Goal: Task Accomplishment & Management: Manage account settings

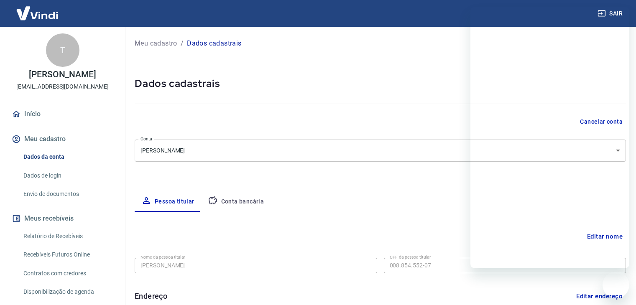
select select "SP"
select select "business"
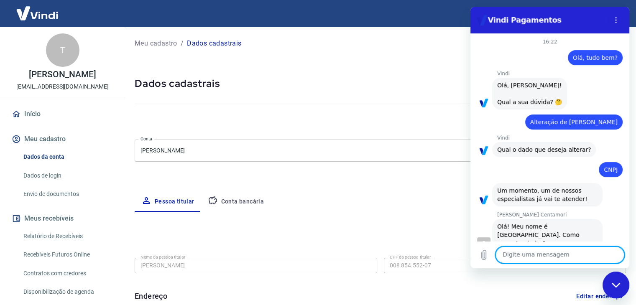
scroll to position [911, 0]
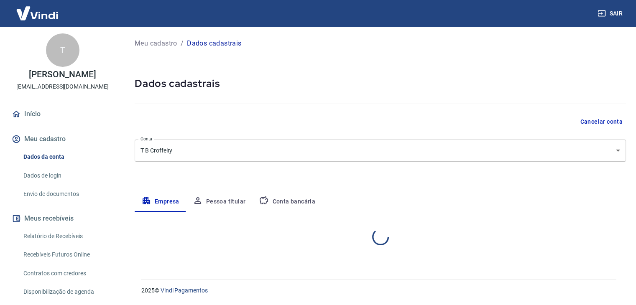
select select "SP"
select select "business"
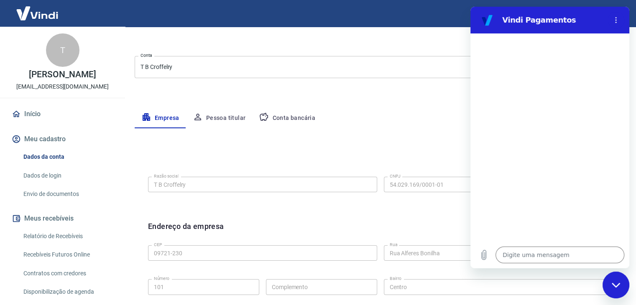
click at [243, 156] on div "Editar razão social Razão social T B Croffelry Razão social CNPJ 54.029.169/000…" at bounding box center [380, 183] width 478 height 63
click at [49, 179] on link "Dados de login" at bounding box center [67, 175] width 95 height 17
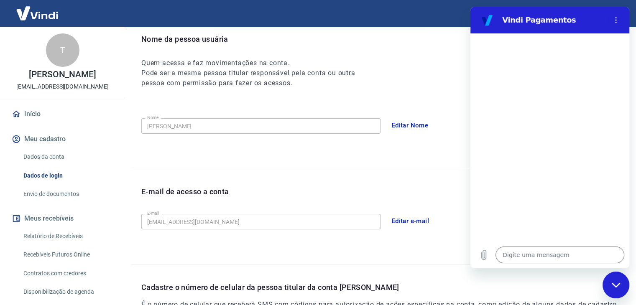
click at [60, 194] on link "Envio de documentos" at bounding box center [67, 194] width 95 height 17
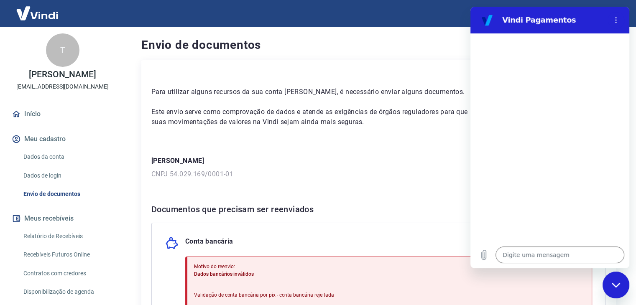
scroll to position [125, 0]
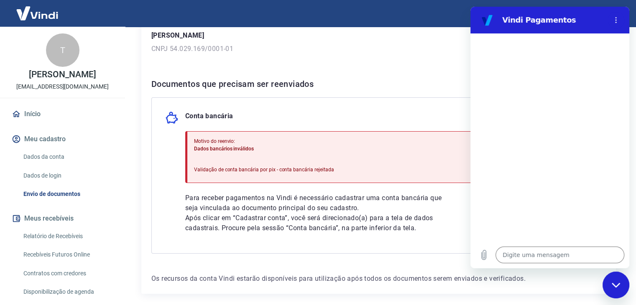
click at [298, 116] on div "Conta bancária" at bounding box center [378, 117] width 427 height 13
click at [613, 288] on div "Fechar janela de mensagens" at bounding box center [615, 285] width 25 height 25
type textarea "x"
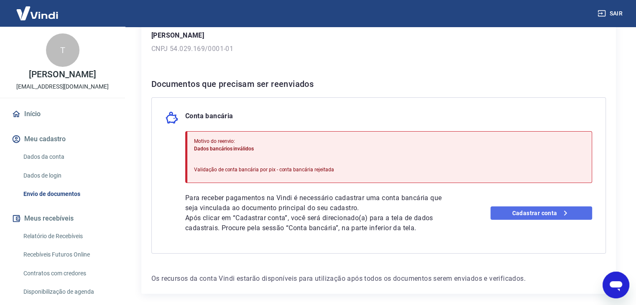
click at [519, 210] on link "Cadastrar conta" at bounding box center [542, 213] width 102 height 13
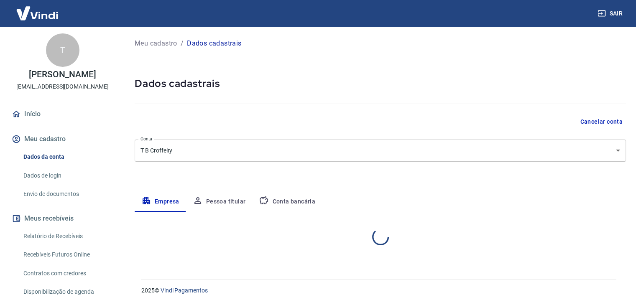
select select "SP"
select select "business"
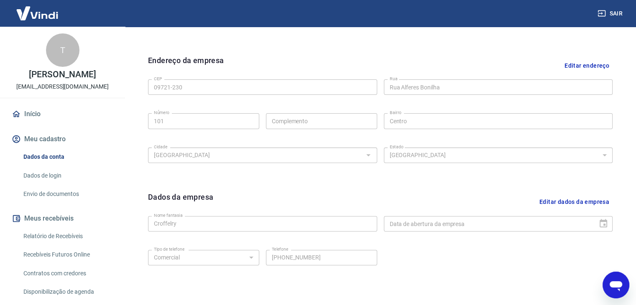
scroll to position [256, 0]
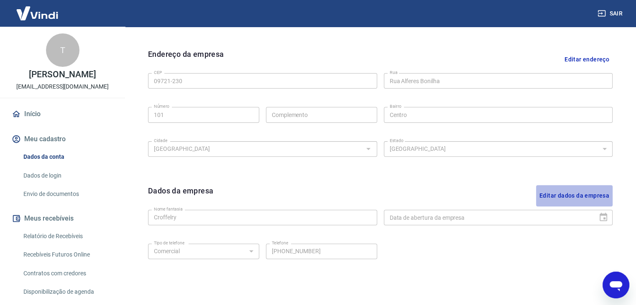
click at [581, 194] on button "Editar dados da empresa" at bounding box center [574, 195] width 77 height 21
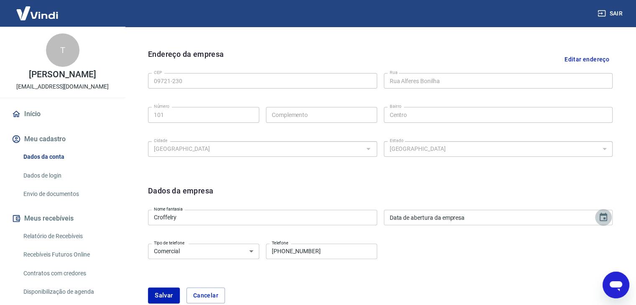
click at [608, 215] on icon "Choose date" at bounding box center [603, 217] width 10 height 10
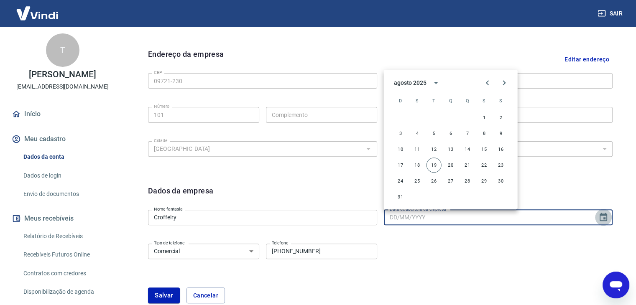
click at [608, 215] on icon "Choose date" at bounding box center [603, 217] width 10 height 10
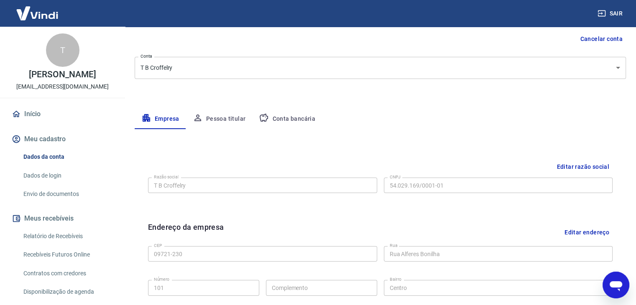
scroll to position [72, 0]
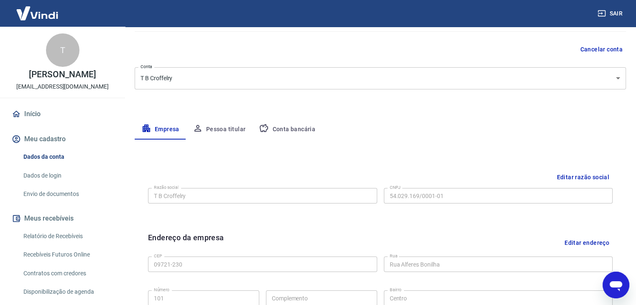
click at [205, 126] on button "Pessoa titular" at bounding box center [219, 130] width 66 height 20
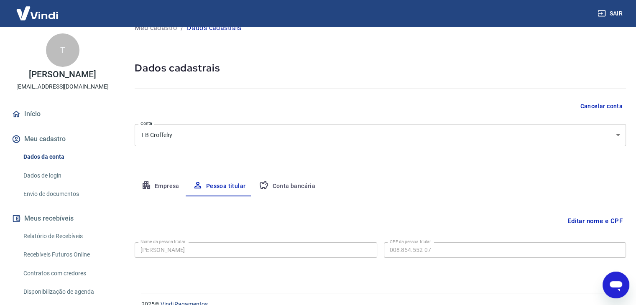
scroll to position [29, 0]
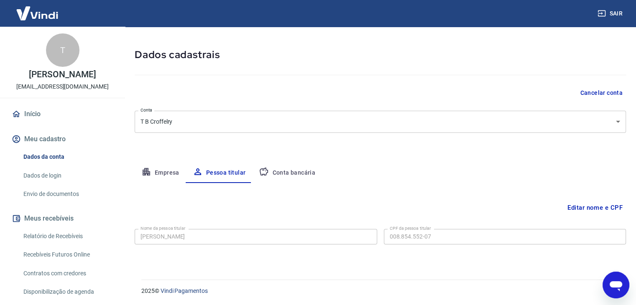
click at [293, 169] on button "Conta bancária" at bounding box center [287, 173] width 70 height 20
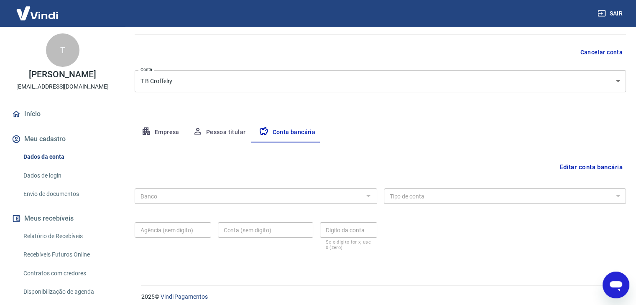
scroll to position [75, 0]
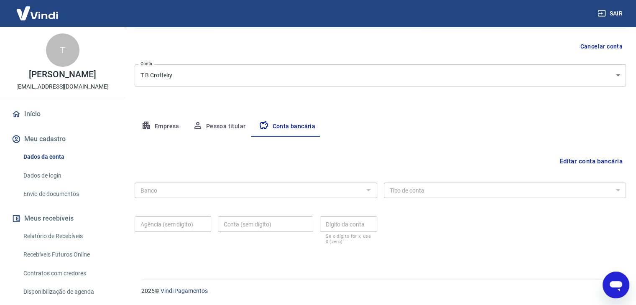
click at [599, 161] on button "Editar conta bancária" at bounding box center [591, 161] width 70 height 16
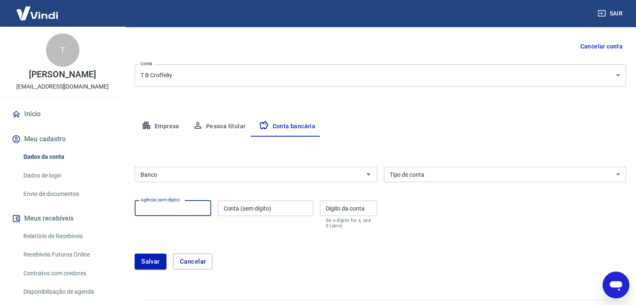
click at [176, 210] on input "Agência (sem dígito)" at bounding box center [173, 208] width 77 height 15
paste input "0050"
type input "0050"
click at [286, 207] on input "Conta (sem dígito)" at bounding box center [265, 208] width 95 height 15
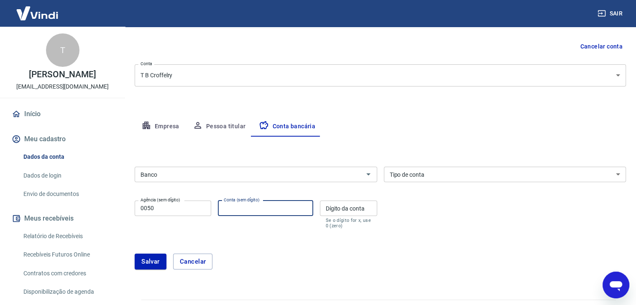
paste input "802377-9"
drag, startPoint x: 249, startPoint y: 206, endPoint x: 243, endPoint y: 206, distance: 5.9
click at [243, 206] on input "802377-9" at bounding box center [265, 208] width 95 height 15
type input "802377"
click at [355, 212] on input "Dígito da conta" at bounding box center [348, 208] width 57 height 15
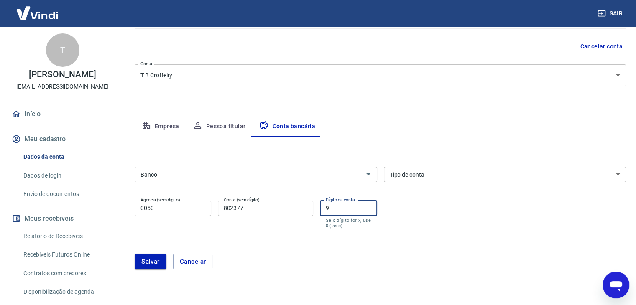
type input "9"
click at [413, 169] on select "Conta Corrente Conta Poupança" at bounding box center [505, 174] width 243 height 15
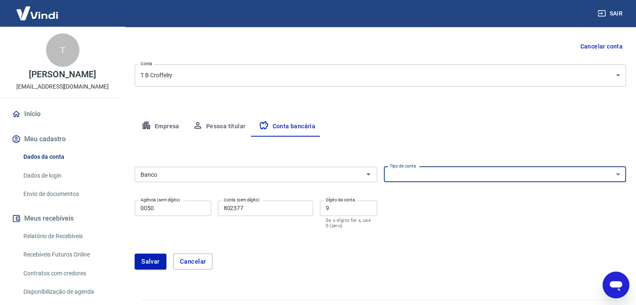
select select "1"
click at [384, 167] on select "Conta Corrente Conta Poupança" at bounding box center [505, 174] width 243 height 15
click at [266, 171] on input "Banco" at bounding box center [249, 174] width 224 height 10
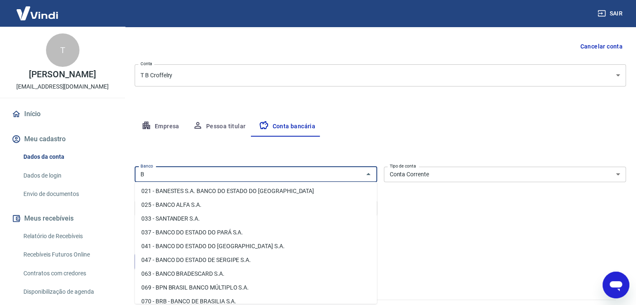
scroll to position [0, 0]
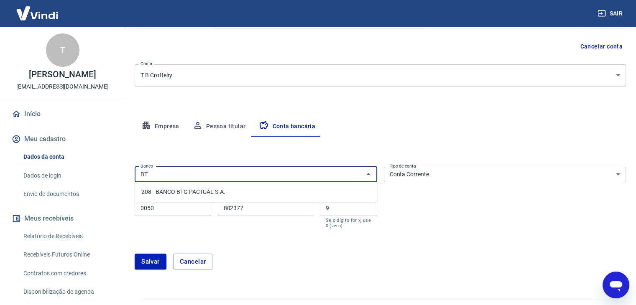
click at [206, 191] on li "208 - BANCO BTG PACTUAL S.A." at bounding box center [256, 192] width 242 height 14
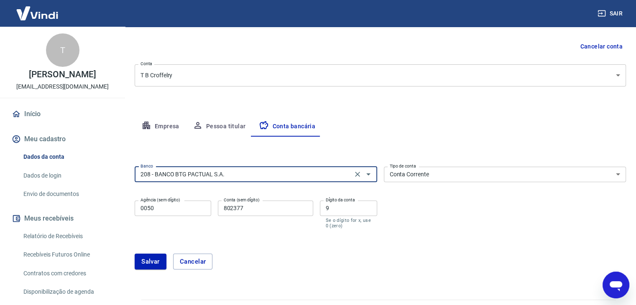
type input "208 - BANCO BTG PACTUAL S.A."
click at [157, 259] on button "Salvar" at bounding box center [151, 262] width 32 height 16
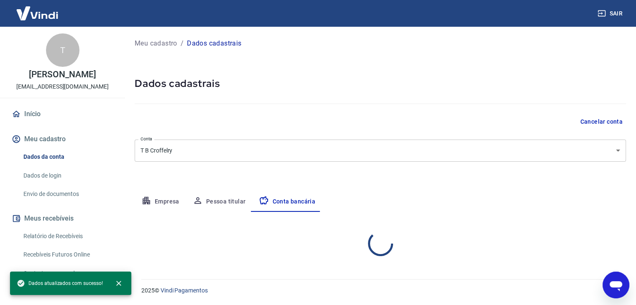
select select "1"
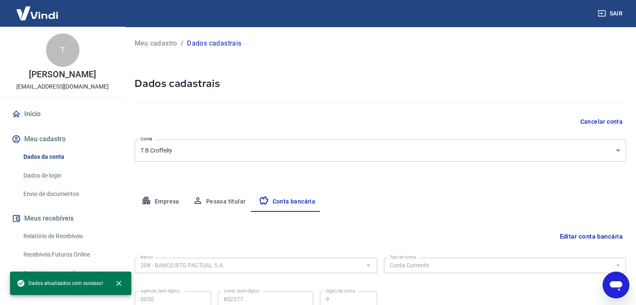
click at [71, 192] on link "Envio de documentos" at bounding box center [67, 194] width 95 height 17
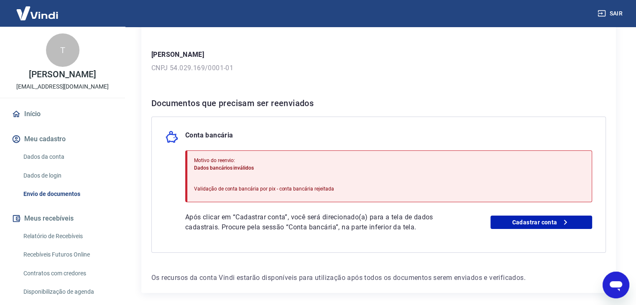
scroll to position [125, 0]
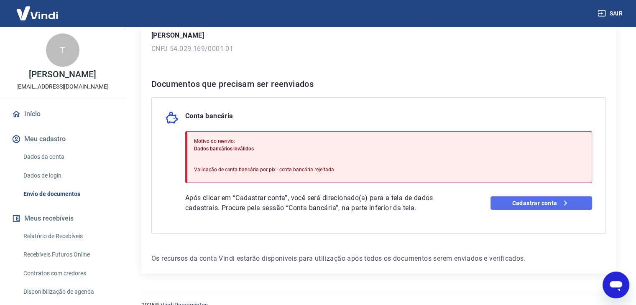
click at [507, 202] on link "Cadastrar conta" at bounding box center [542, 203] width 102 height 13
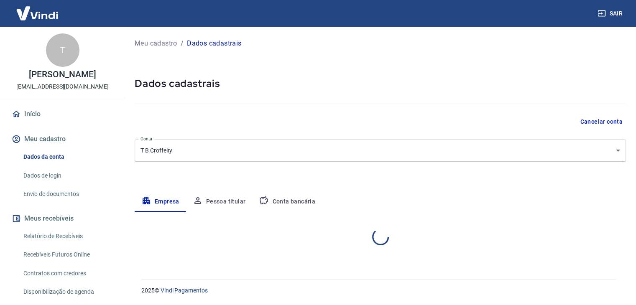
select select "SP"
select select "business"
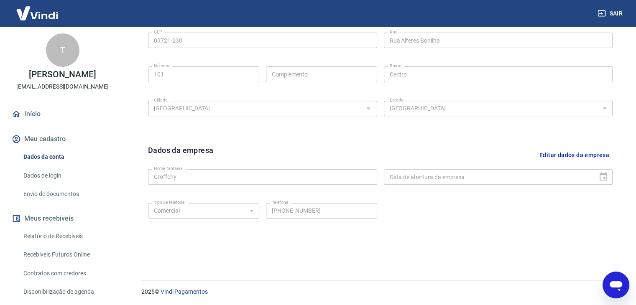
scroll to position [298, 0]
